Goal: Check status: Check status

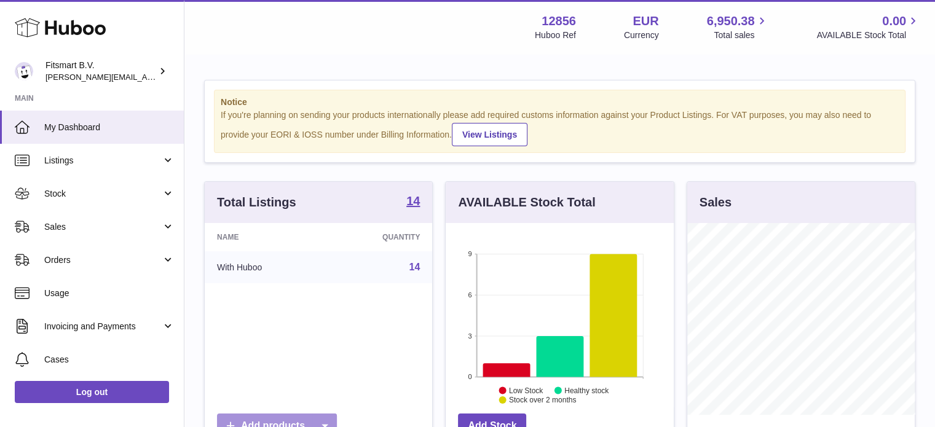
scroll to position [192, 228]
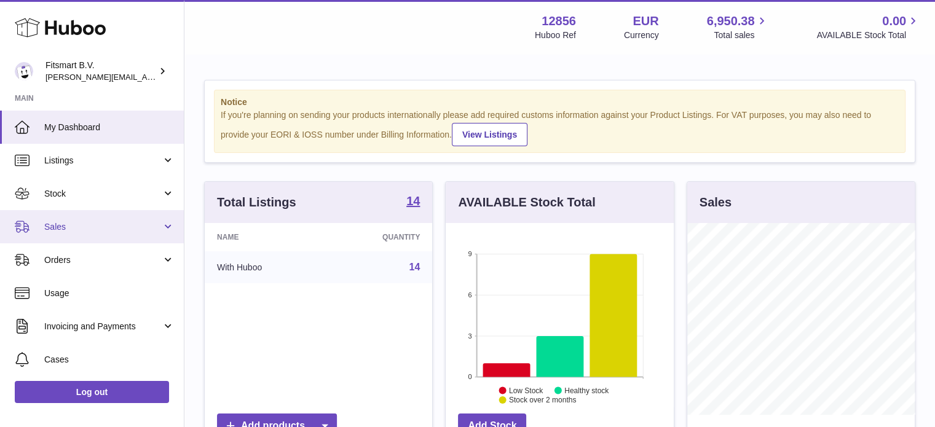
click at [136, 237] on link "Sales" at bounding box center [92, 226] width 184 height 33
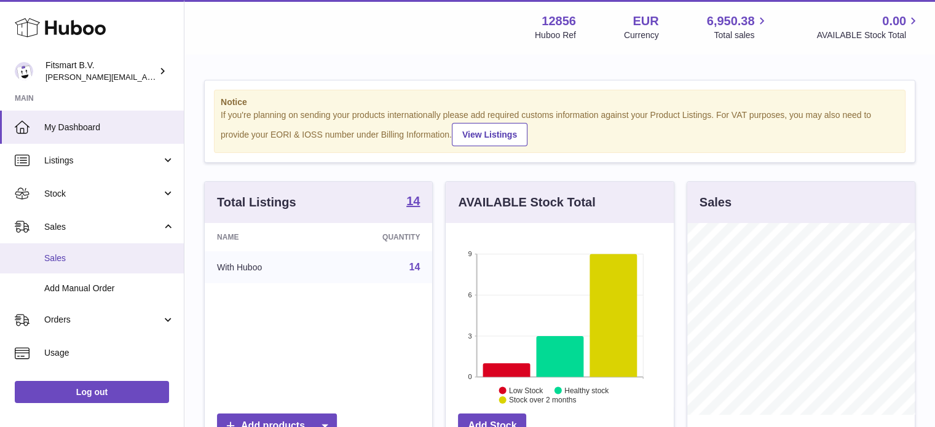
click at [134, 265] on link "Sales" at bounding box center [92, 258] width 184 height 30
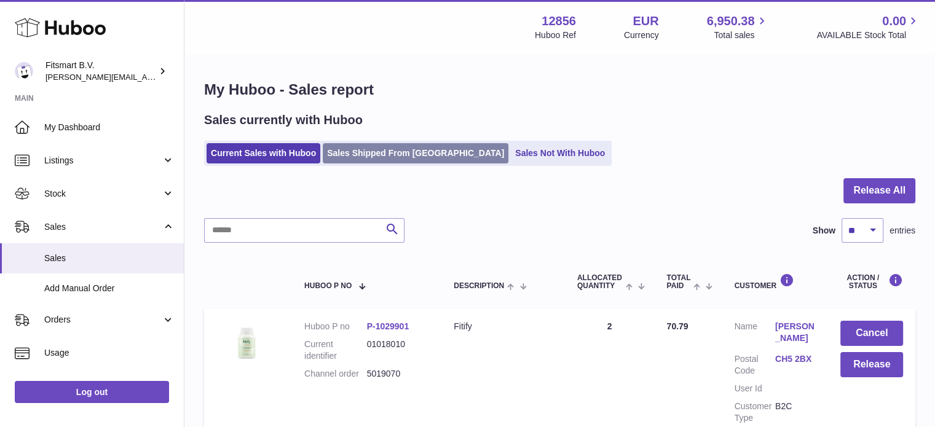
click at [392, 149] on link "Sales Shipped From [GEOGRAPHIC_DATA]" at bounding box center [416, 153] width 186 height 20
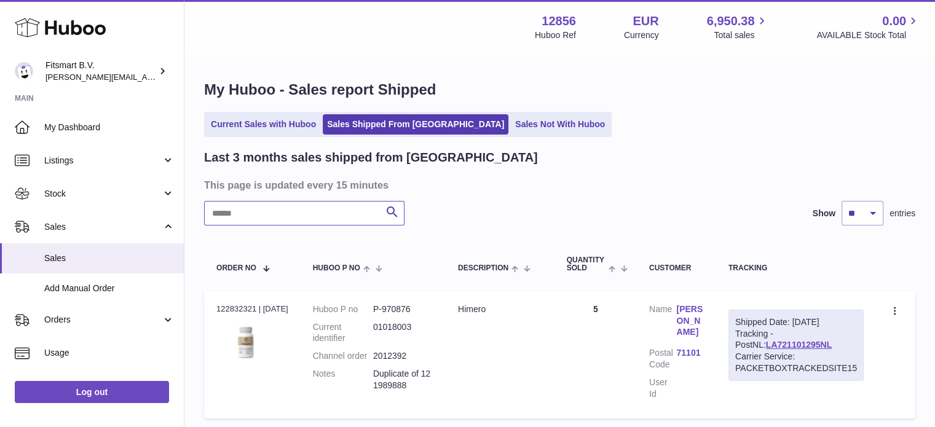
click at [277, 211] on input "text" at bounding box center [304, 213] width 200 height 25
paste input "*******"
type input "*******"
click at [766, 342] on link "LA288812982NL" at bounding box center [799, 345] width 66 height 10
click at [689, 324] on link "[PERSON_NAME]" at bounding box center [689, 321] width 27 height 35
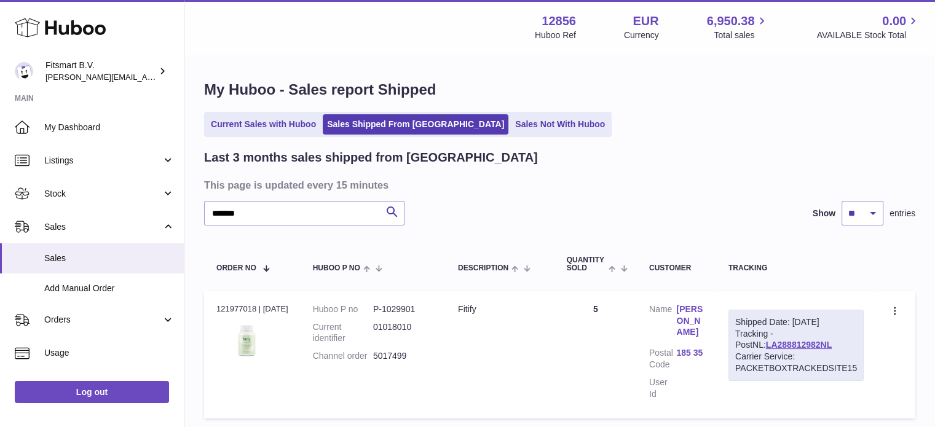
click at [691, 315] on link "[PERSON_NAME]" at bounding box center [689, 321] width 27 height 35
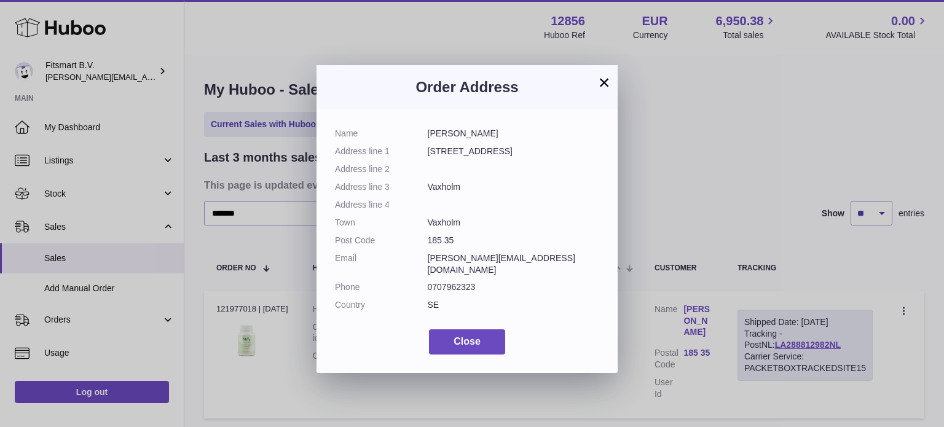
click at [771, 157] on div "× Order Address Name [PERSON_NAME] Address line [STREET_ADDRESS] Address line 2…" at bounding box center [472, 213] width 944 height 427
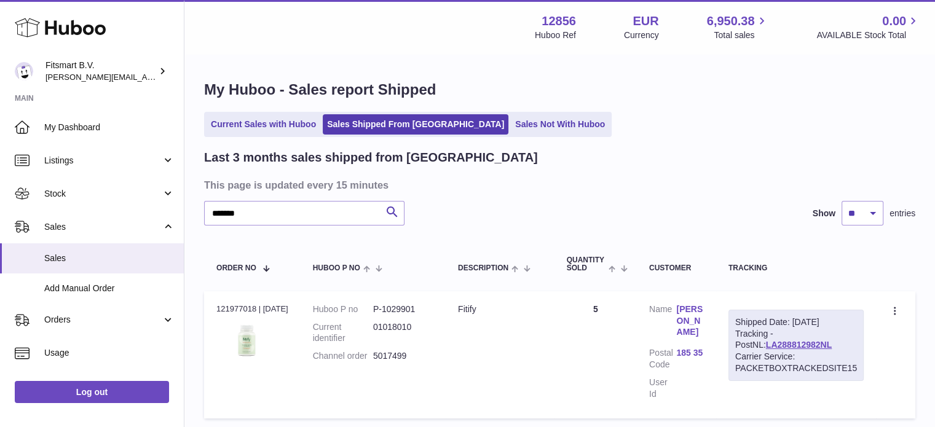
click at [697, 312] on link "[PERSON_NAME]" at bounding box center [689, 321] width 27 height 35
click at [693, 192] on div at bounding box center [467, 213] width 935 height 427
